Goal: Information Seeking & Learning: Learn about a topic

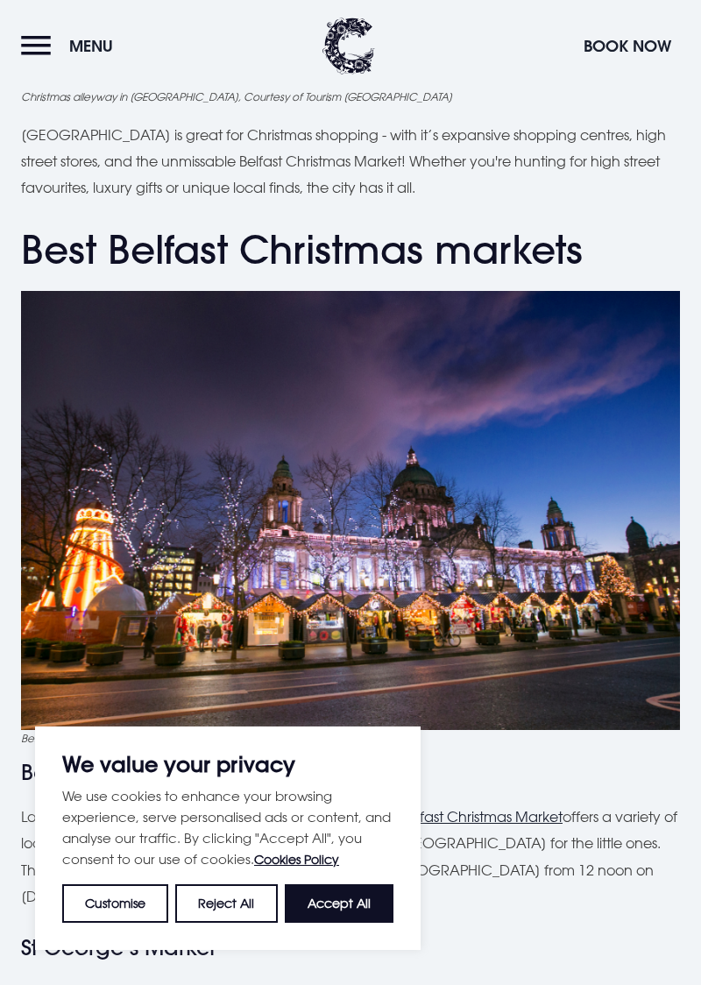
scroll to position [1135, 0]
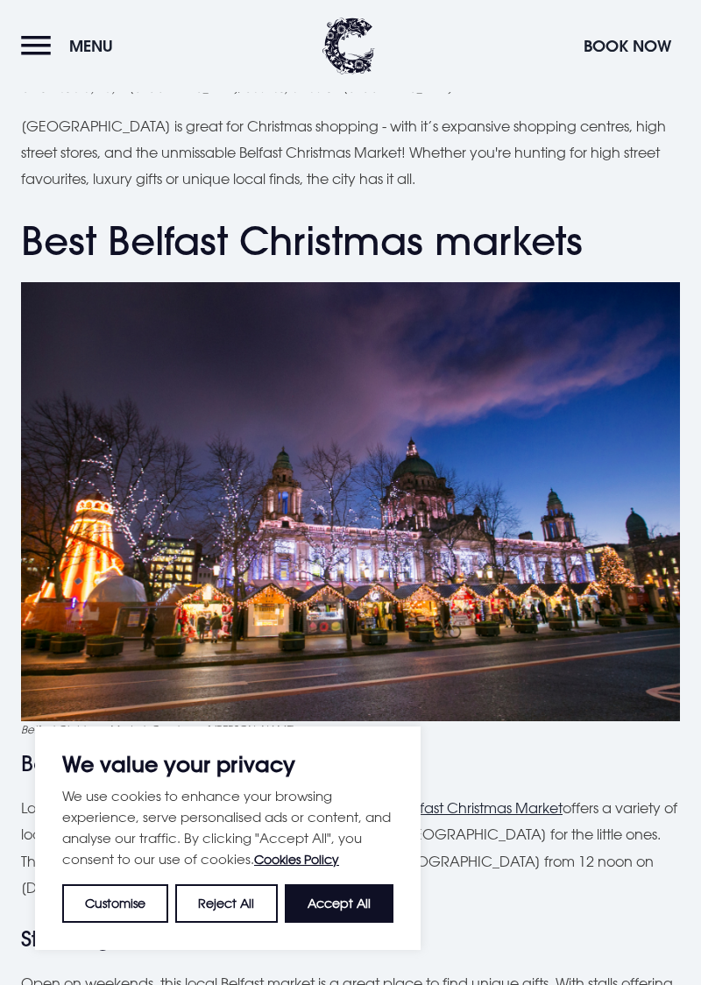
click at [356, 923] on button "Accept All" at bounding box center [339, 903] width 109 height 39
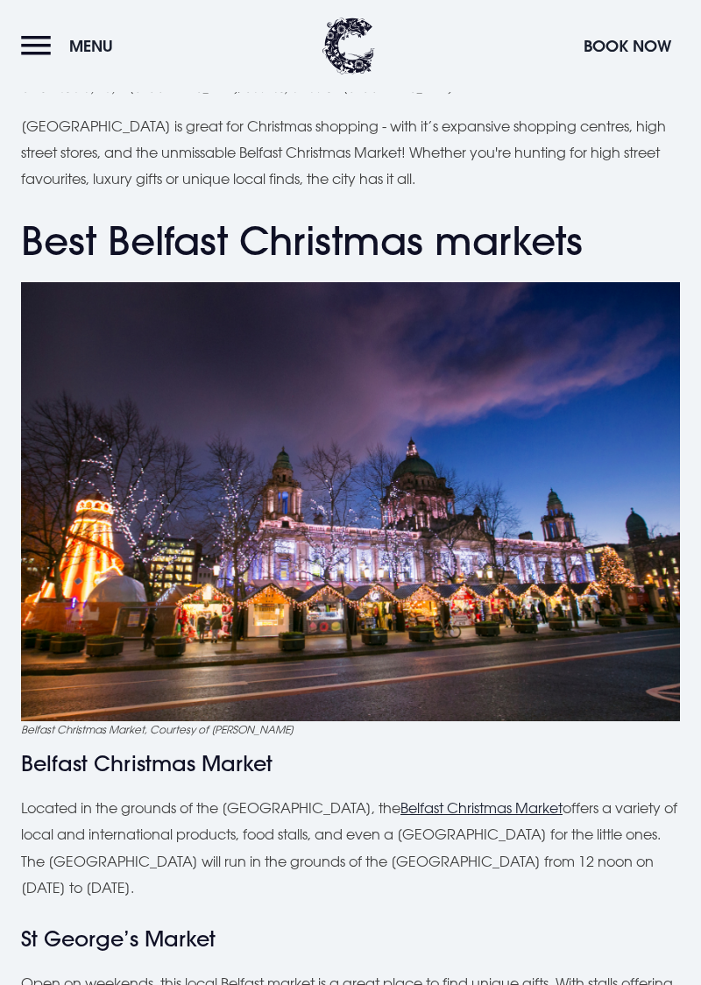
checkbox input "true"
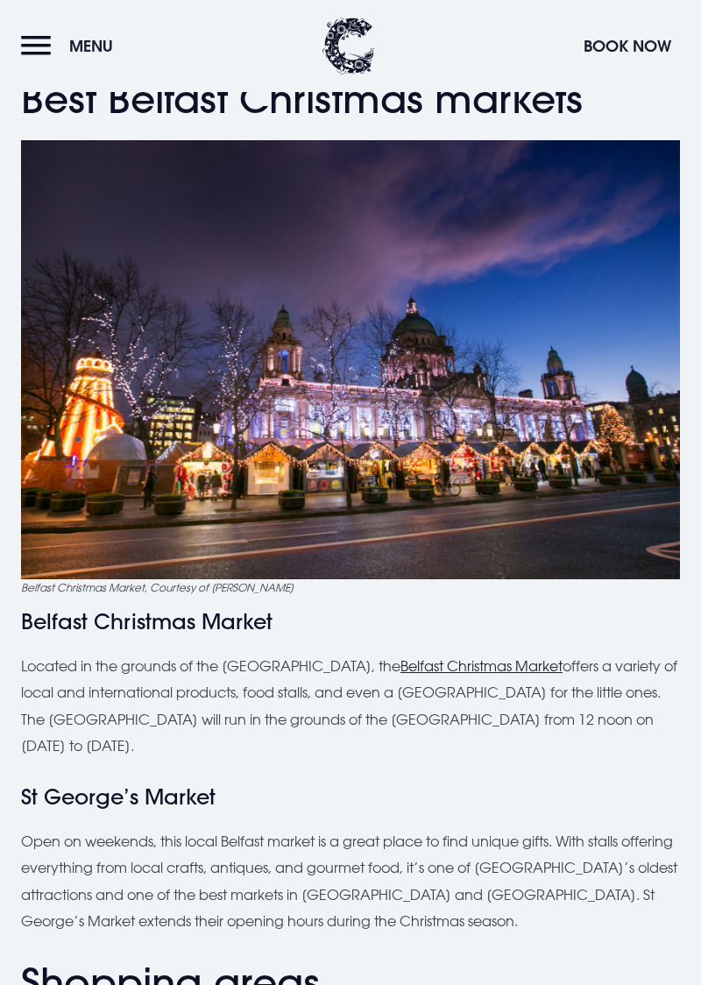
scroll to position [1280, 0]
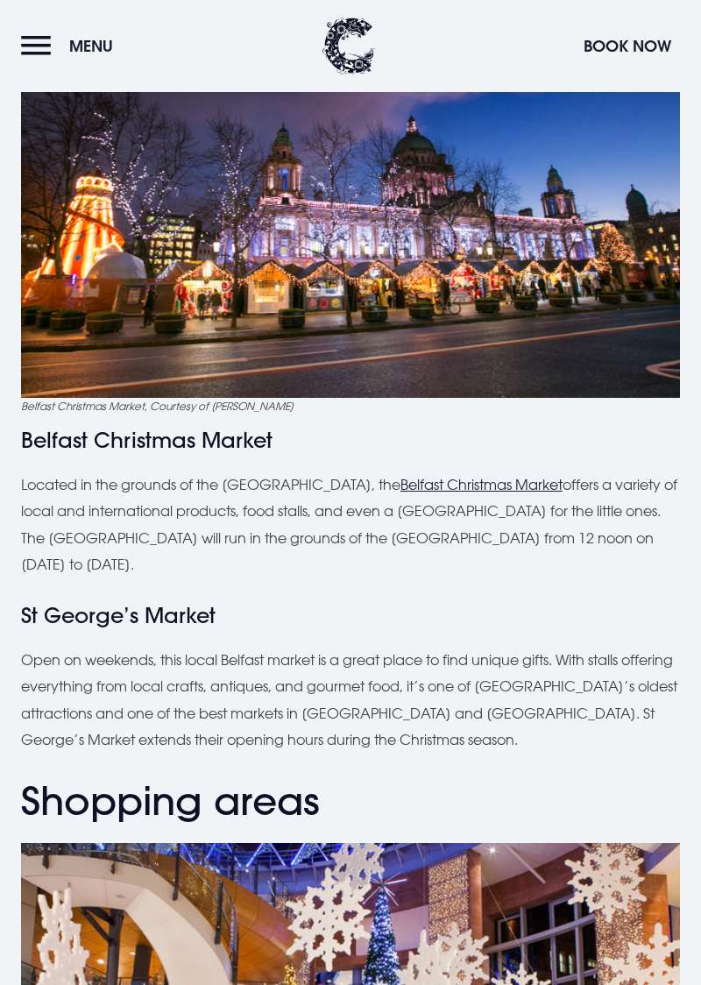
scroll to position [1466, 0]
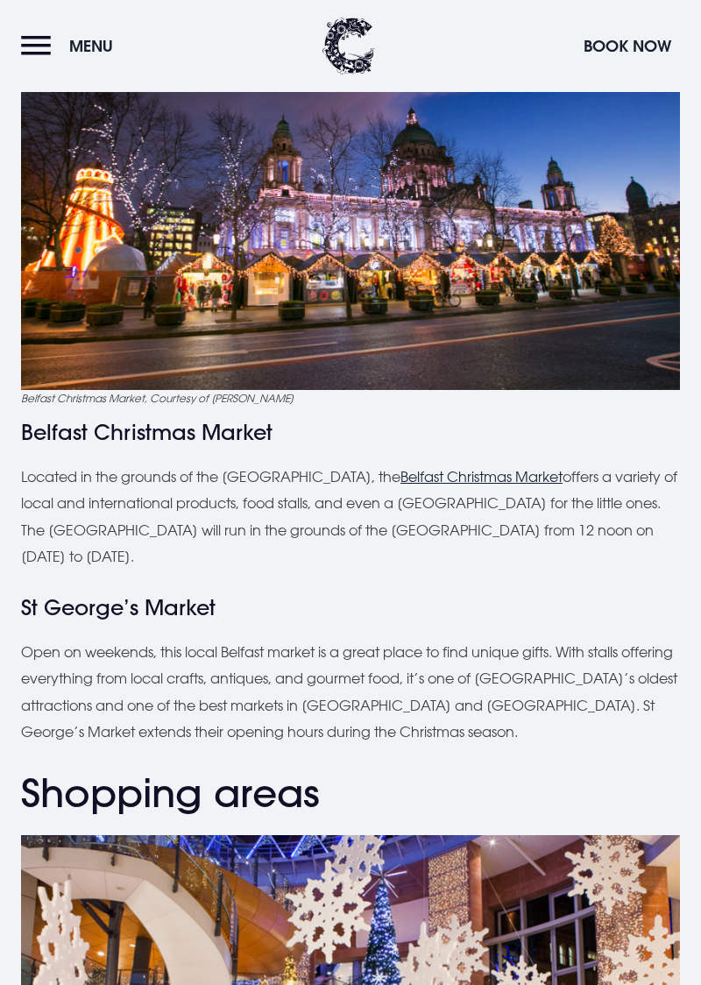
click at [666, 595] on h4 "St George’s Market" at bounding box center [350, 607] width 659 height 25
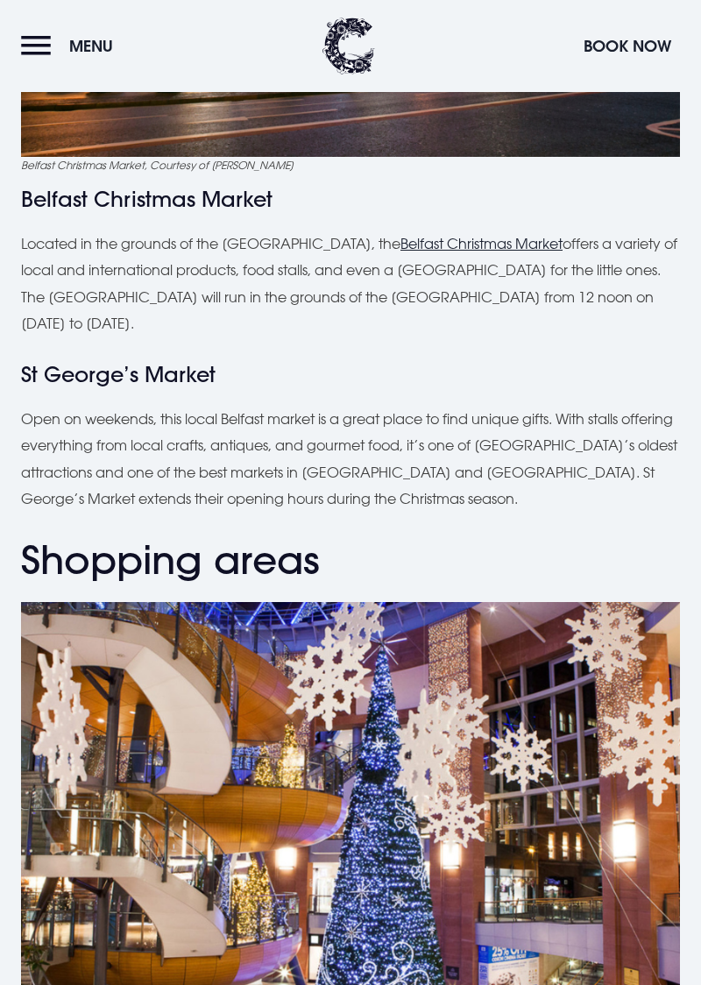
scroll to position [1707, 0]
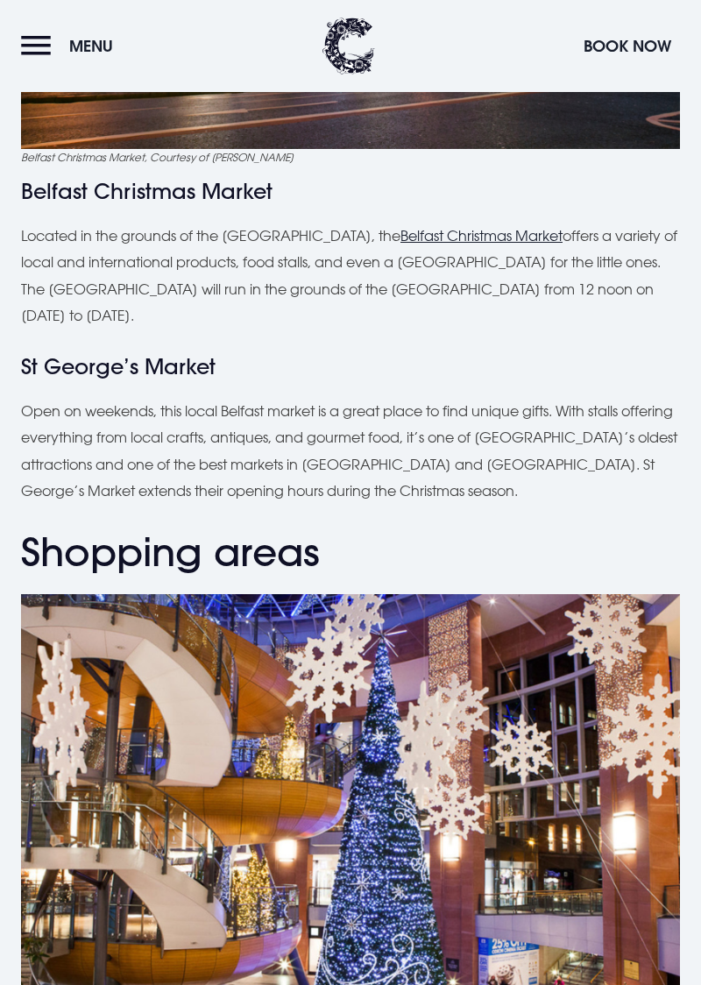
click at [663, 436] on p "Open on weekends, this local Belfast market is a great place to find unique gif…" at bounding box center [350, 451] width 659 height 107
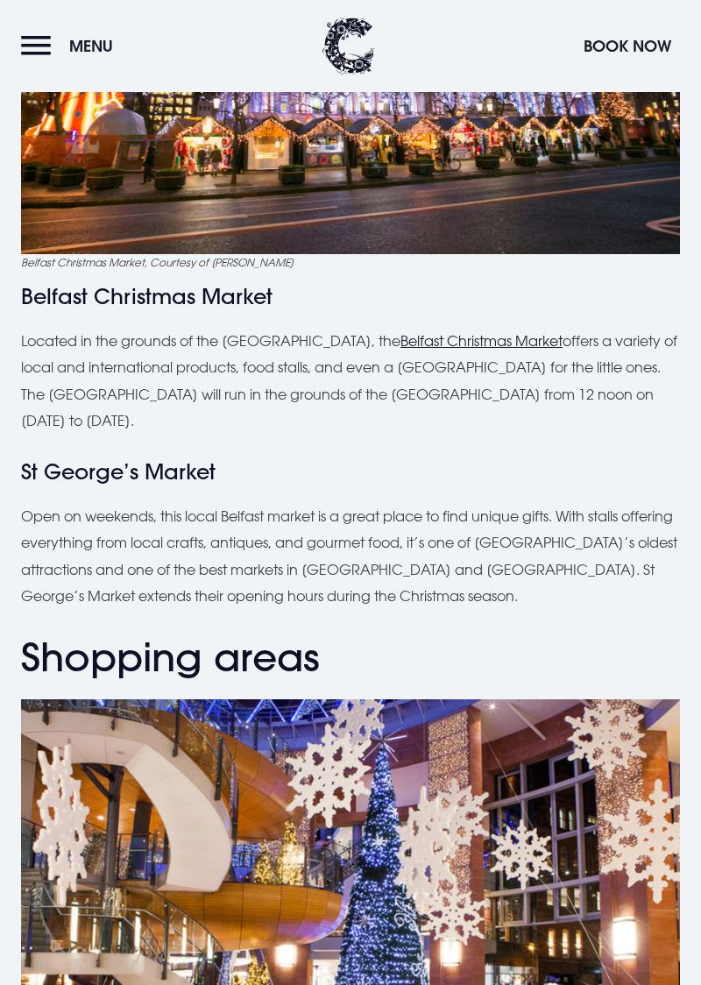
scroll to position [1603, 0]
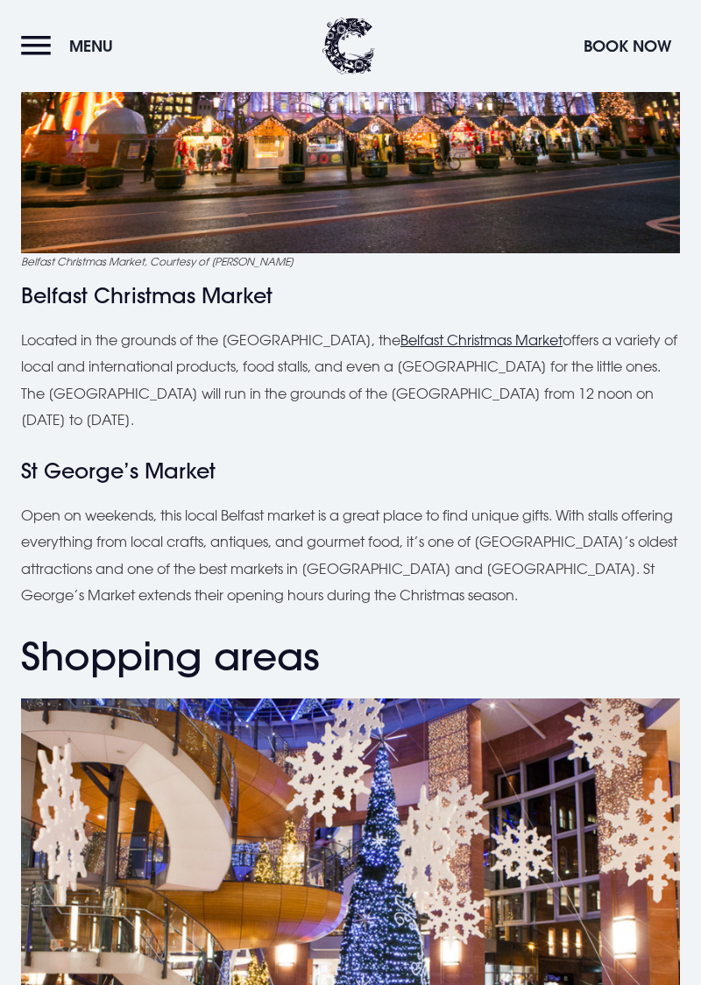
click at [542, 634] on h2 "Shopping areas" at bounding box center [350, 657] width 659 height 46
click at [609, 634] on h2 "Shopping areas" at bounding box center [350, 657] width 659 height 46
click at [564, 634] on h2 "Shopping areas" at bounding box center [350, 657] width 659 height 46
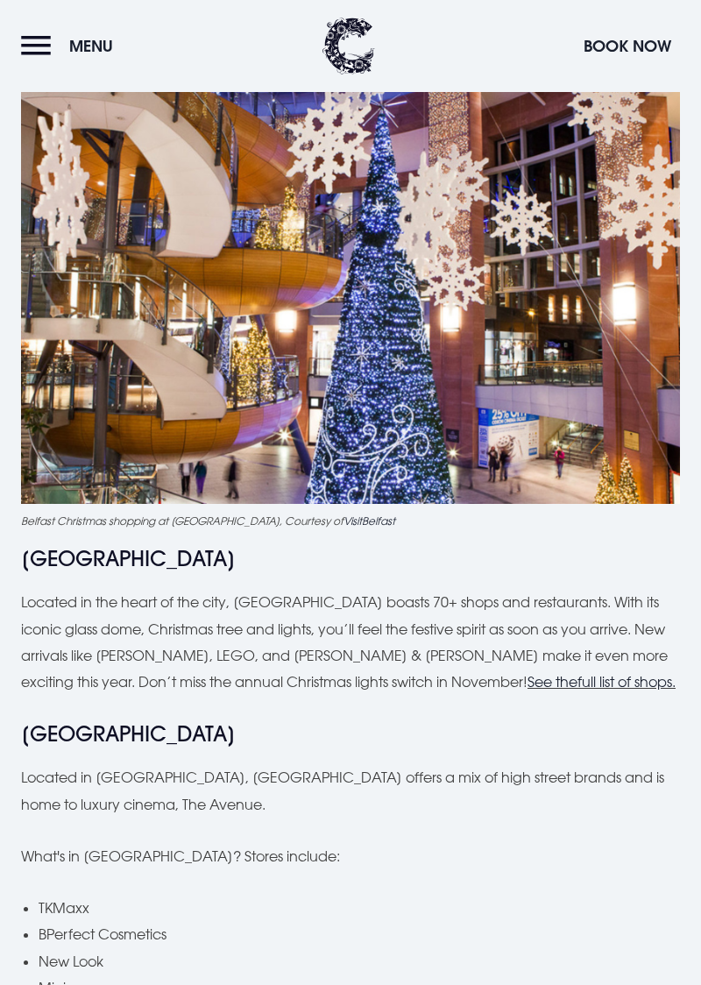
scroll to position [2238, 0]
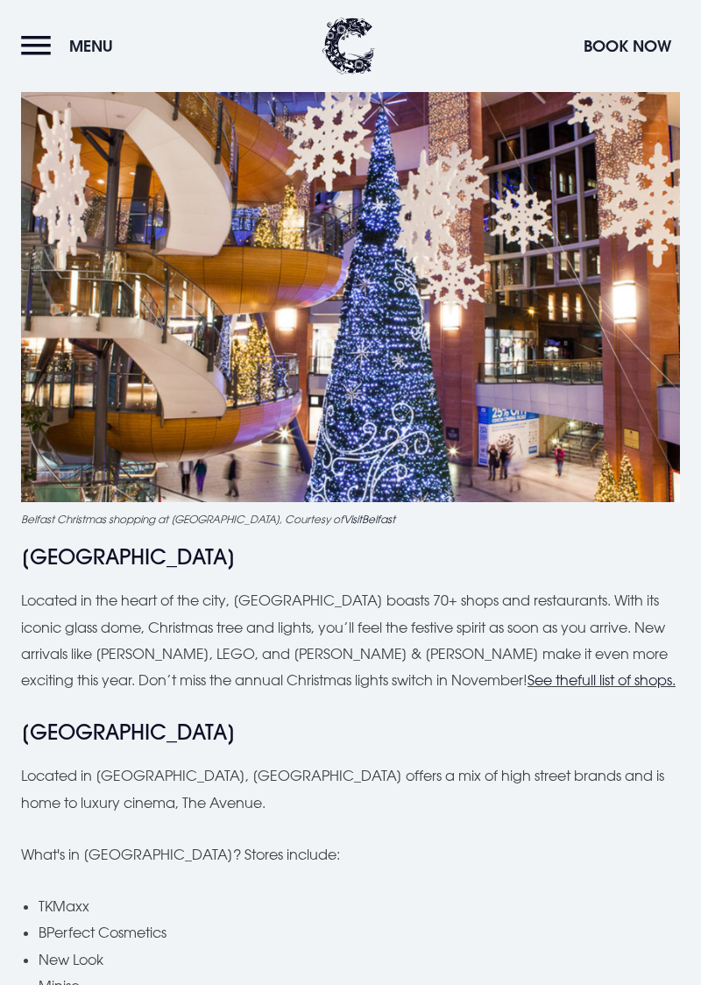
click at [478, 919] on li "BPerfect Cosmetics" at bounding box center [359, 932] width 641 height 26
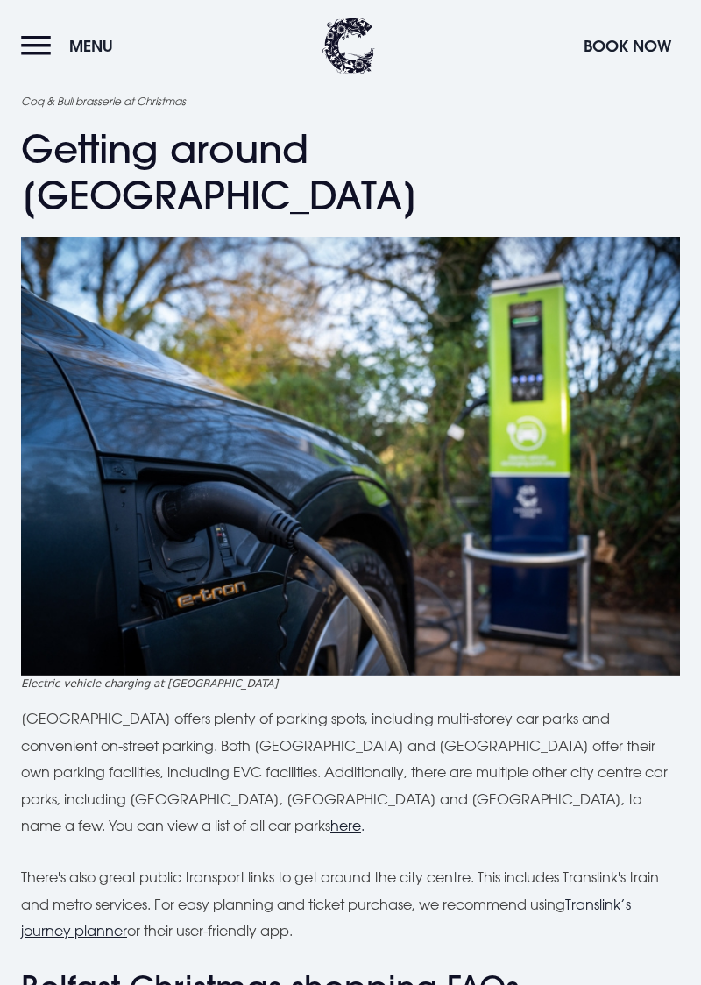
scroll to position [5924, 0]
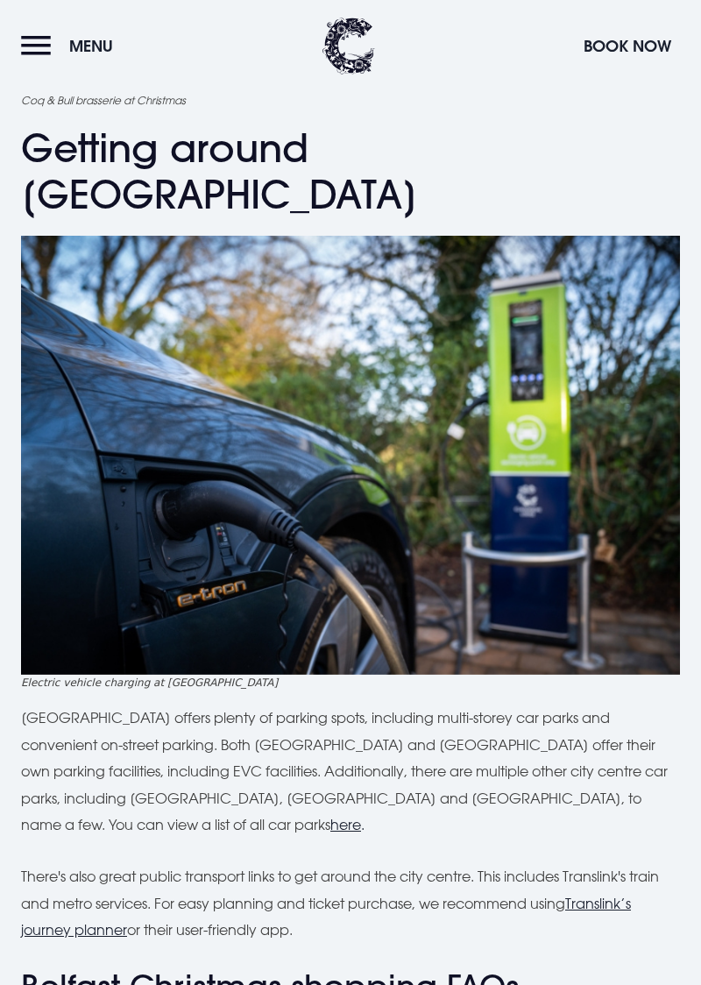
click at [633, 968] on h3 "Belfast Christmas shopping FAQs" at bounding box center [350, 987] width 659 height 38
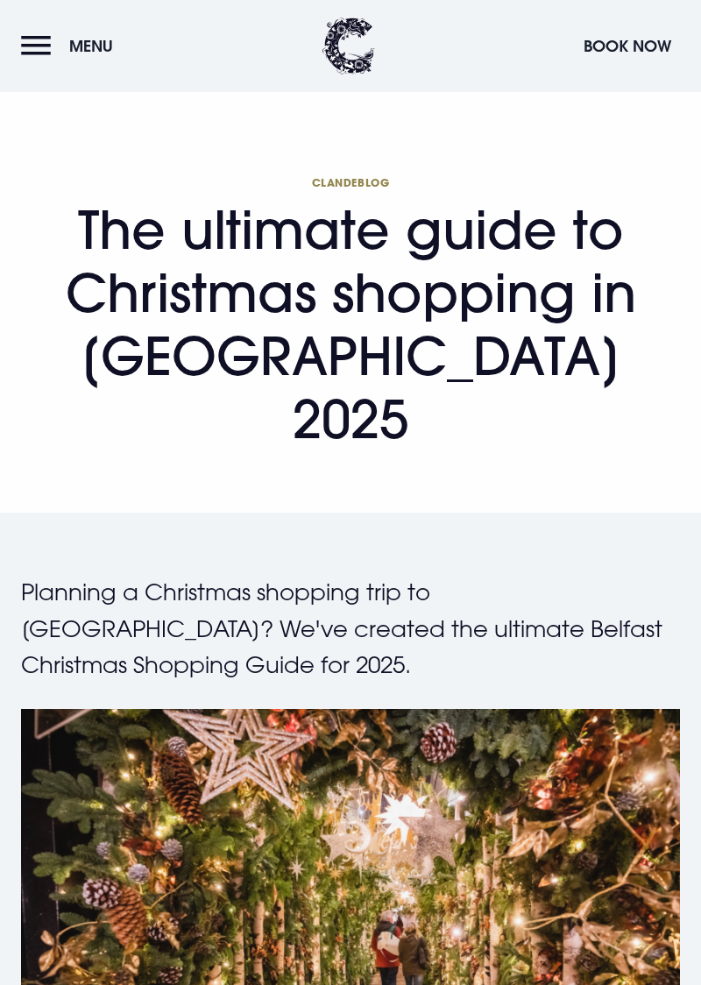
scroll to position [0, 0]
